Goal: Information Seeking & Learning: Learn about a topic

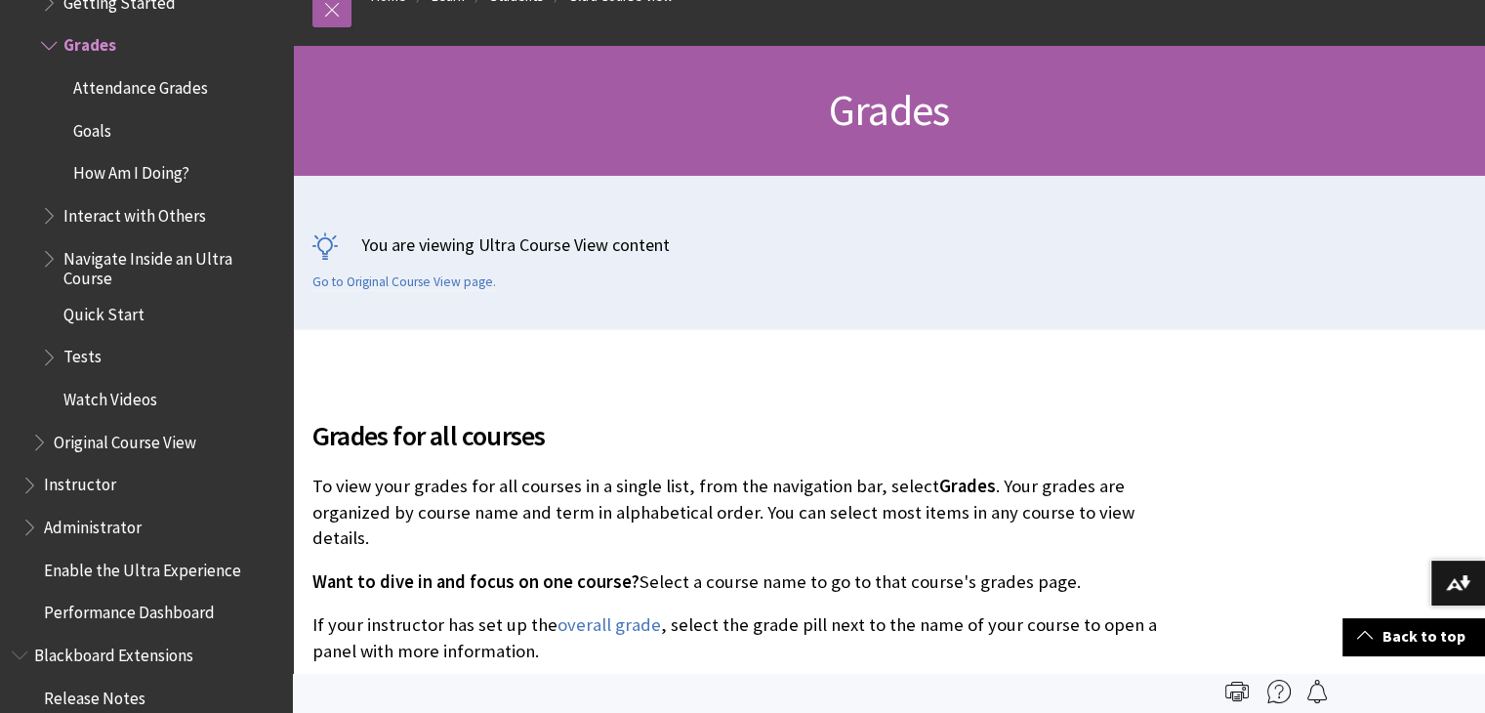
scroll to position [227, 0]
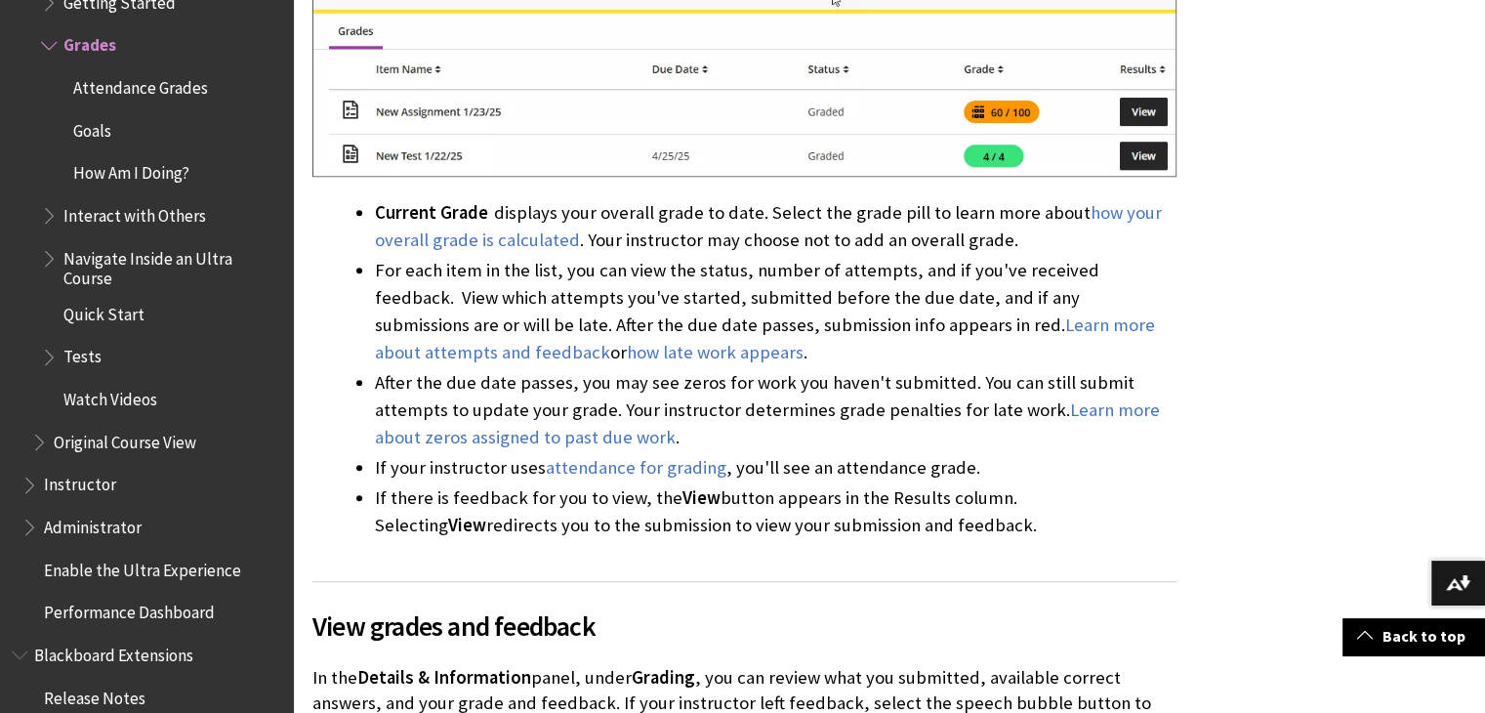
scroll to position [1437, 0]
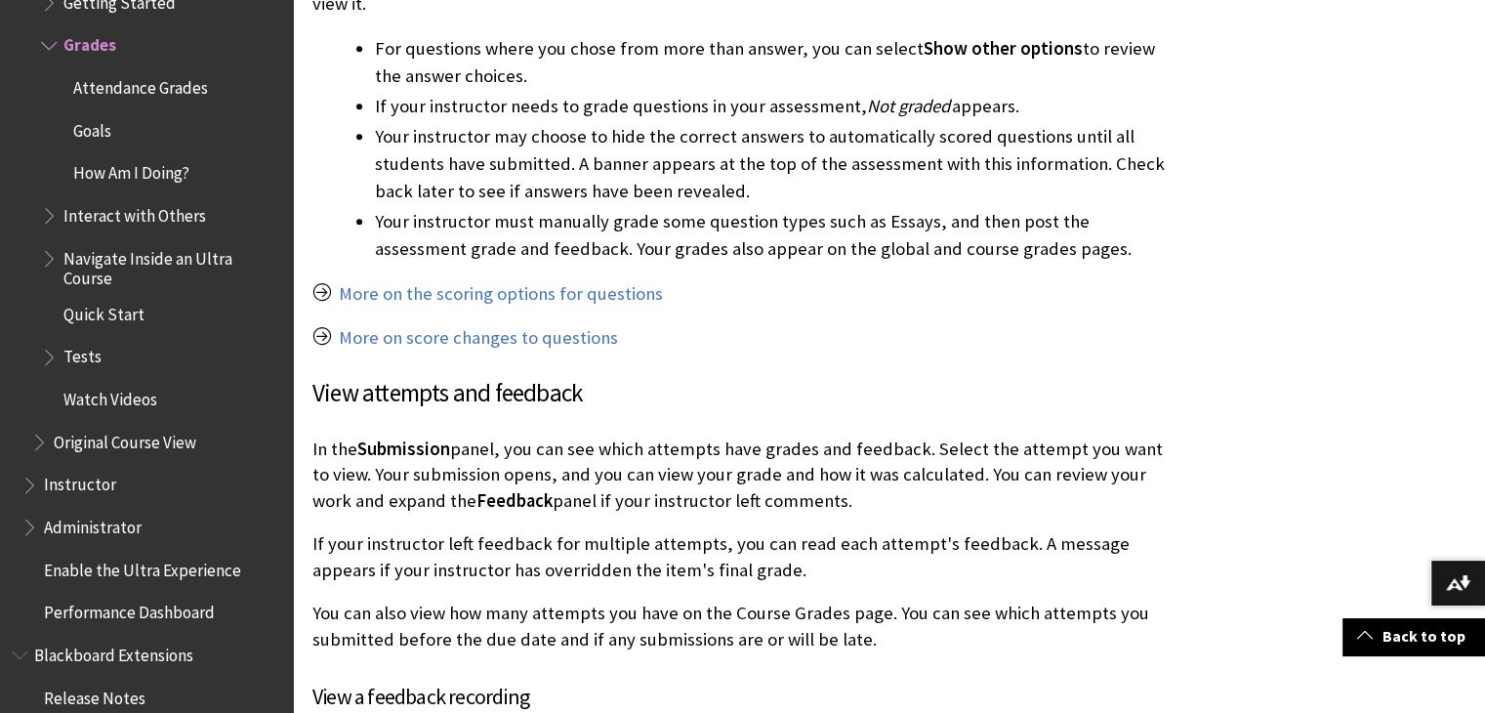
scroll to position [2160, 0]
